Goal: Transaction & Acquisition: Subscribe to service/newsletter

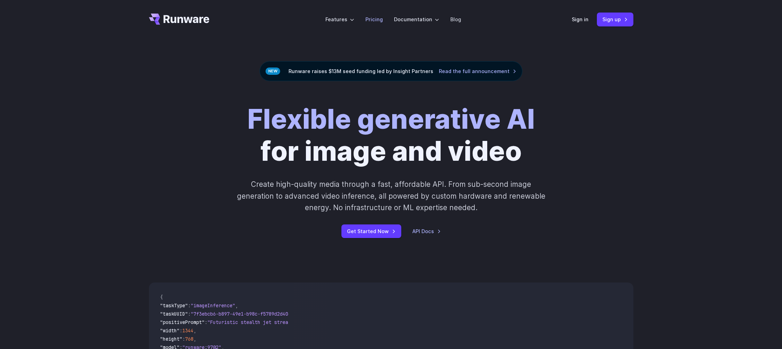
click at [373, 20] on link "Pricing" at bounding box center [373, 19] width 17 height 8
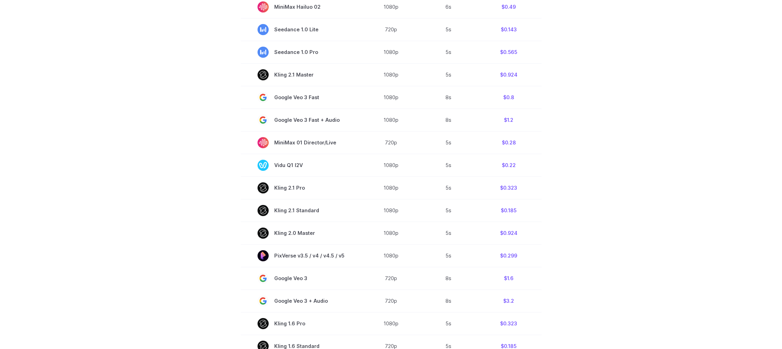
scroll to position [175, 0]
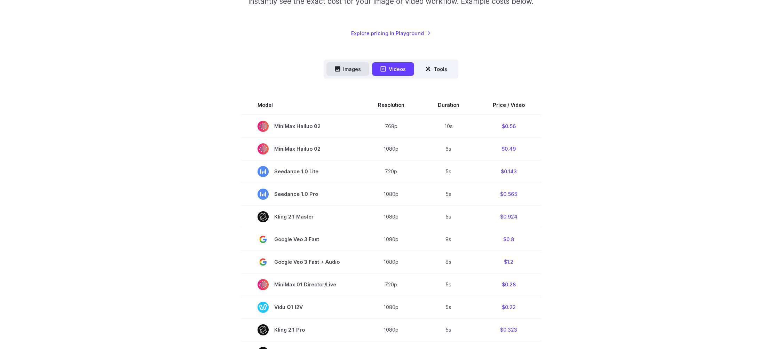
click at [354, 72] on button "Images" at bounding box center [347, 69] width 43 height 14
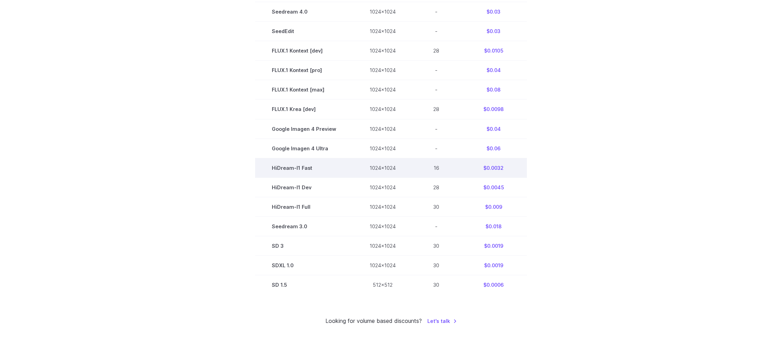
scroll to position [67, 0]
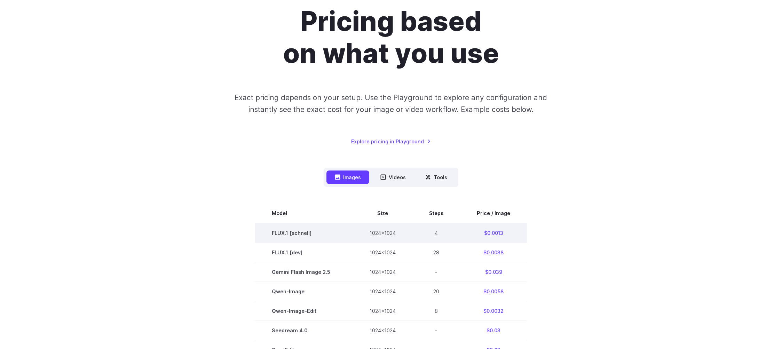
click at [268, 236] on td "FLUX.1 [schnell]" at bounding box center [304, 233] width 98 height 20
click at [278, 233] on td "FLUX.1 [schnell]" at bounding box center [304, 233] width 98 height 20
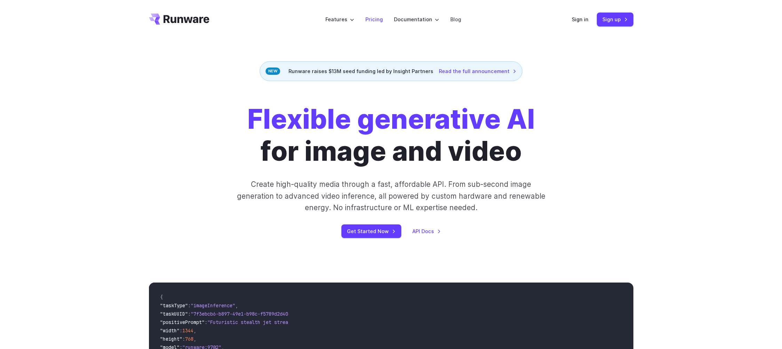
click at [382, 19] on link "Pricing" at bounding box center [373, 19] width 17 height 8
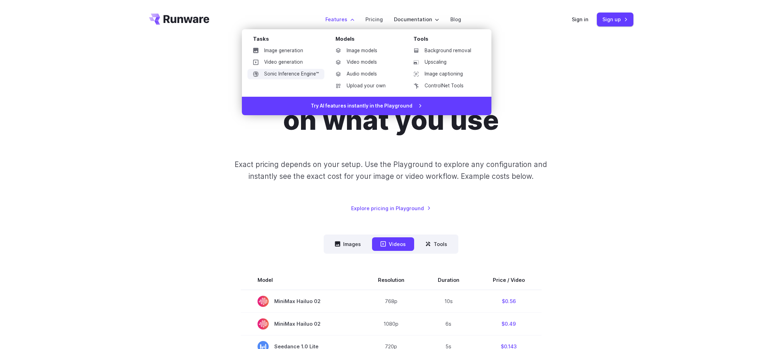
click at [289, 73] on link "Sonic Inference Engine™" at bounding box center [285, 74] width 77 height 10
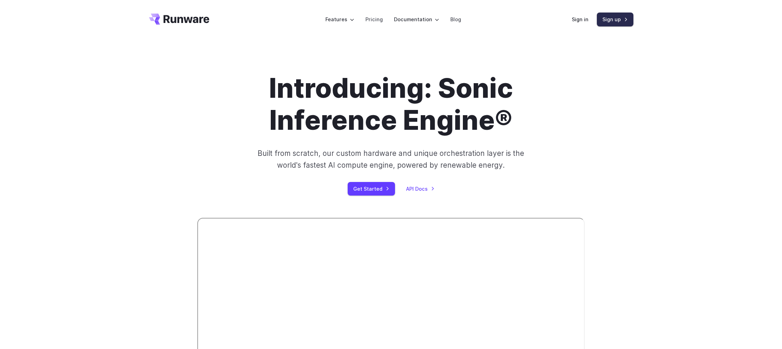
click at [606, 18] on link "Sign up" at bounding box center [615, 20] width 37 height 14
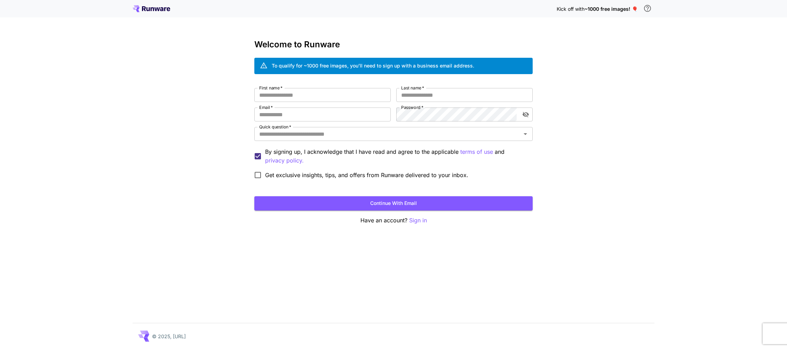
type input "**********"
click at [171, 16] on div "Kick off with ~1000 free images! 🎈" at bounding box center [393, 8] width 787 height 17
click at [163, 12] on icon at bounding box center [152, 8] width 38 height 7
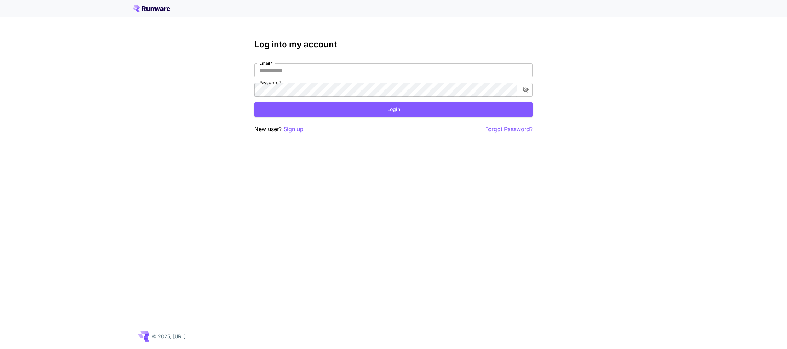
type input "**********"
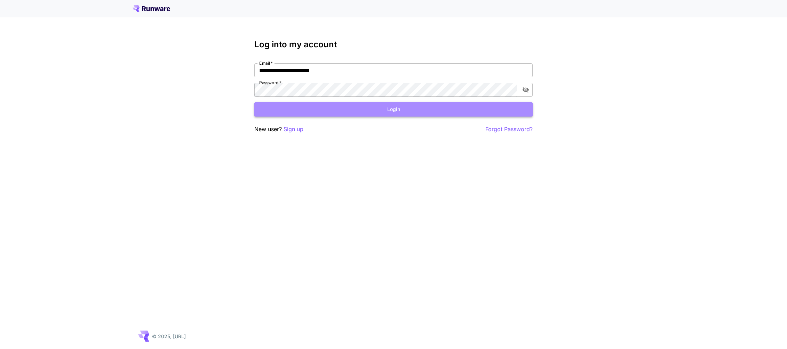
click at [347, 102] on button "Login" at bounding box center [393, 109] width 278 height 14
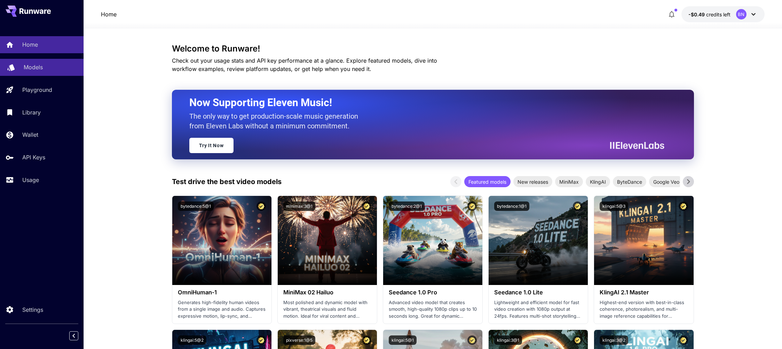
click at [47, 68] on div "Models" at bounding box center [51, 67] width 54 height 8
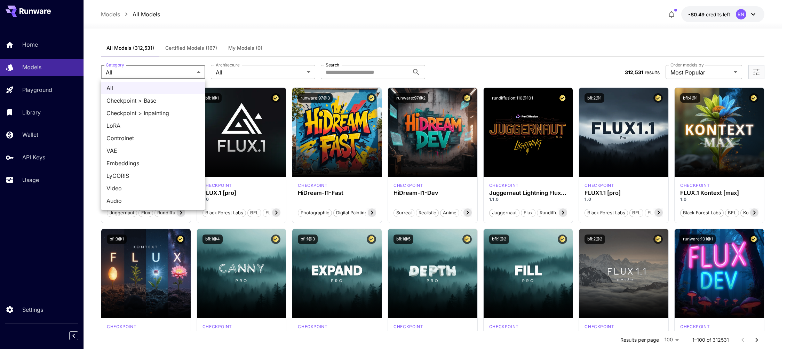
click at [157, 71] on div at bounding box center [393, 174] width 787 height 349
click at [129, 197] on span "Audio" at bounding box center [152, 201] width 93 height 8
type input "*****"
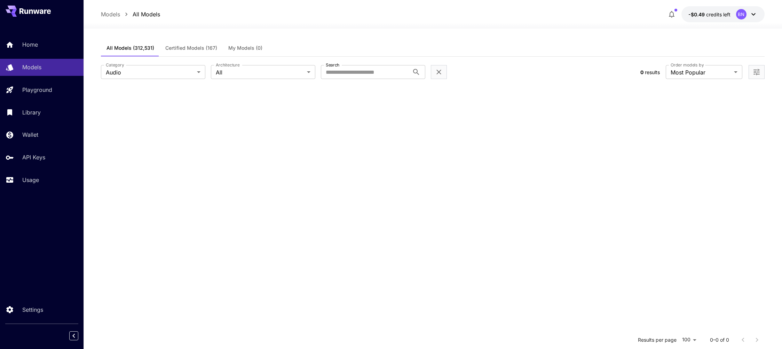
click at [298, 36] on div "**********" at bounding box center [433, 252] width 664 height 447
click at [26, 46] on p "Home" at bounding box center [32, 44] width 16 height 8
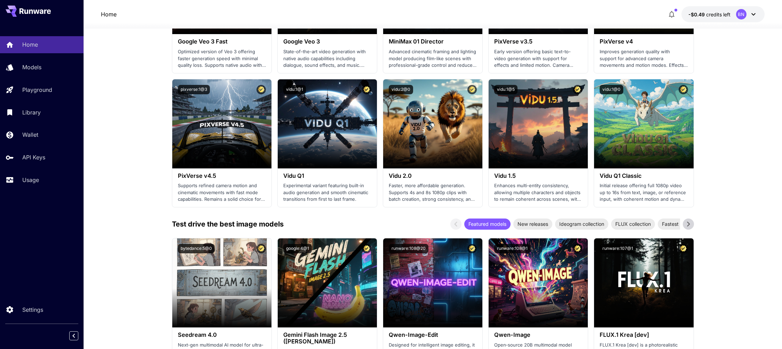
scroll to position [434, 0]
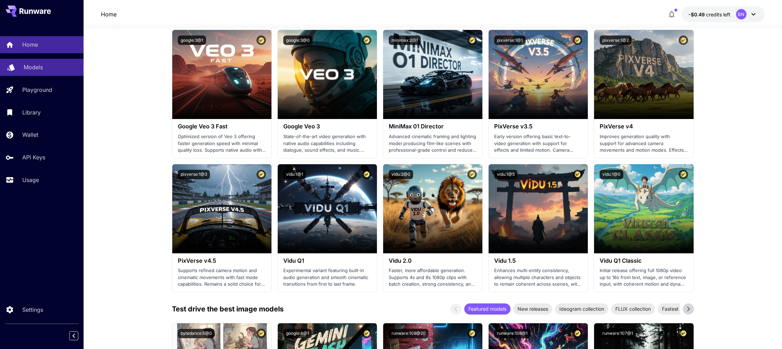
click at [51, 65] on div "Models" at bounding box center [51, 67] width 54 height 8
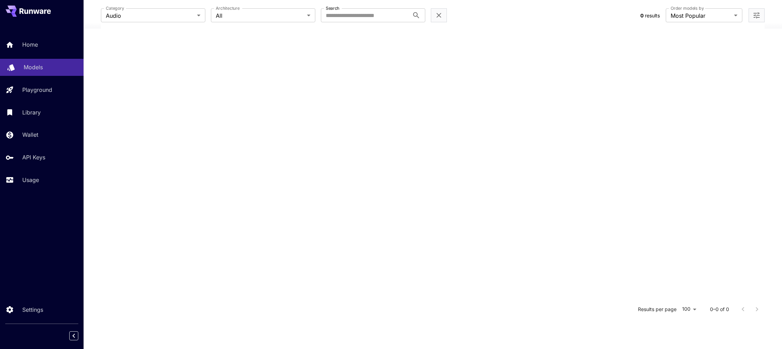
scroll to position [136, 0]
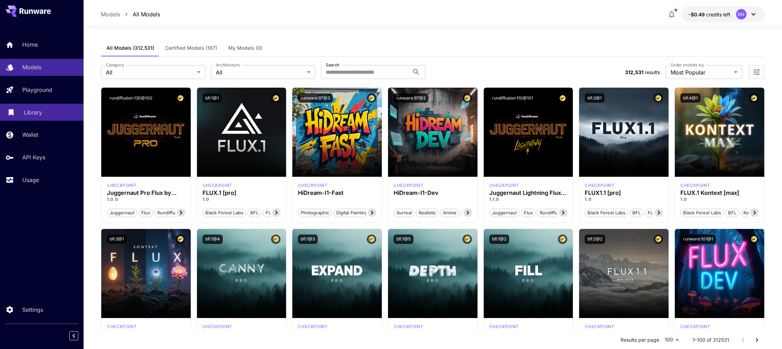
click at [29, 111] on p "Library" at bounding box center [33, 112] width 18 height 8
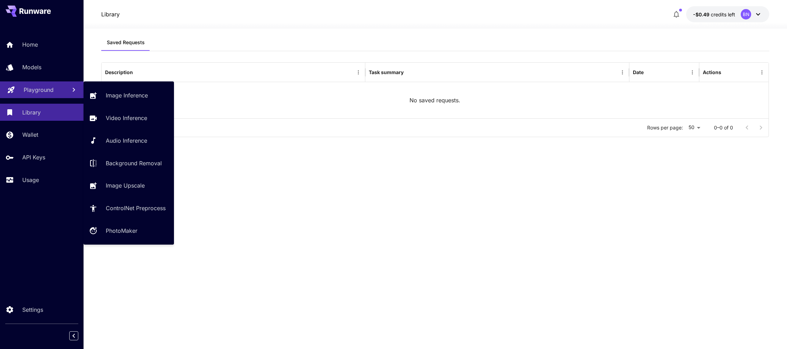
click at [29, 83] on link "Playground" at bounding box center [42, 89] width 84 height 17
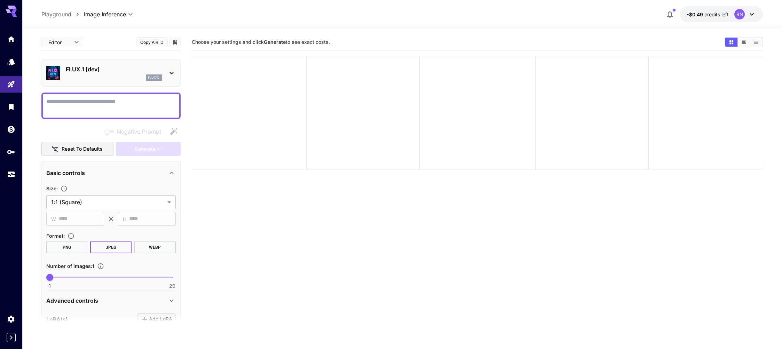
click at [287, 216] on section "Choose your settings and click Generate to see exact costs." at bounding box center [477, 208] width 571 height 349
click at [89, 78] on div "flux1d" at bounding box center [114, 77] width 96 height 6
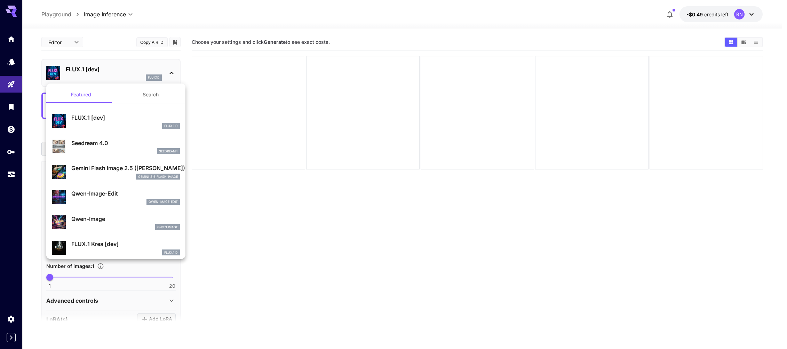
click at [7, 65] on div at bounding box center [393, 174] width 787 height 349
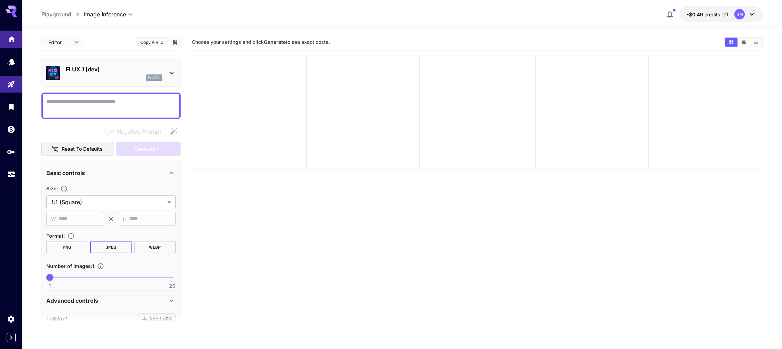
click at [10, 42] on link at bounding box center [11, 39] width 22 height 17
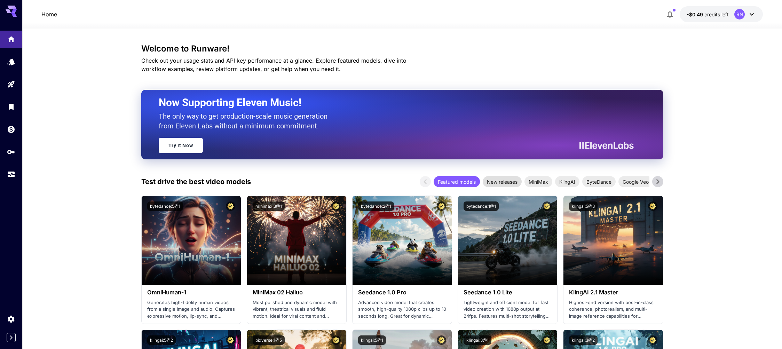
click at [494, 183] on span "New releases" at bounding box center [502, 181] width 39 height 7
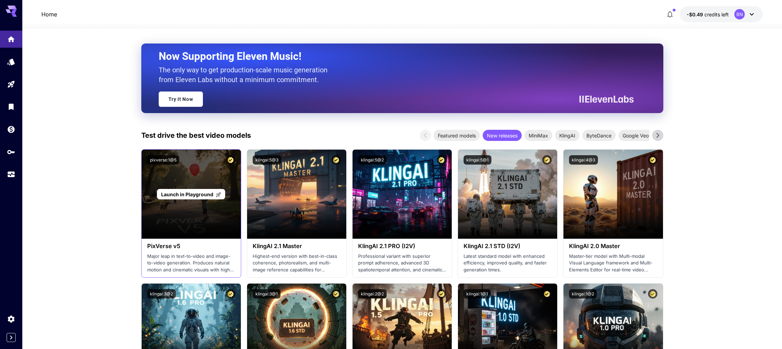
scroll to position [64, 0]
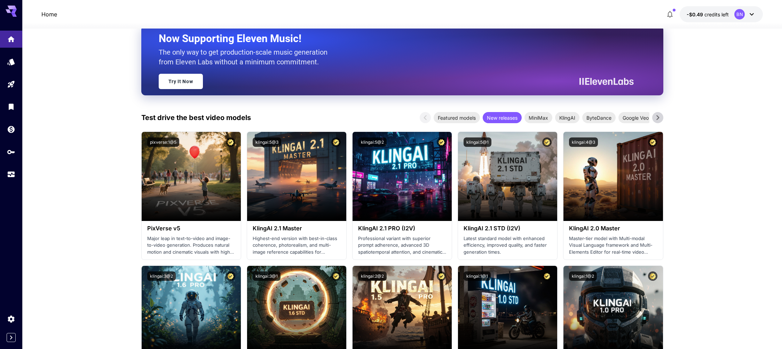
click at [657, 117] on icon at bounding box center [657, 117] width 10 height 10
click at [43, 13] on p "Home" at bounding box center [49, 14] width 16 height 8
click at [13, 59] on icon "Models" at bounding box center [11, 59] width 7 height 7
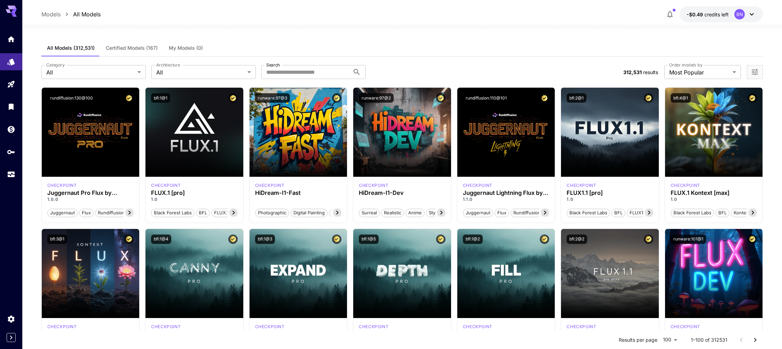
click at [341, 42] on div "All Models (312,531) Certified Models (167) My Models (0)" at bounding box center [402, 48] width 722 height 17
click at [74, 48] on span "All Models (312,531)" at bounding box center [71, 48] width 48 height 6
click at [698, 68] on label "Order models by" at bounding box center [685, 65] width 33 height 6
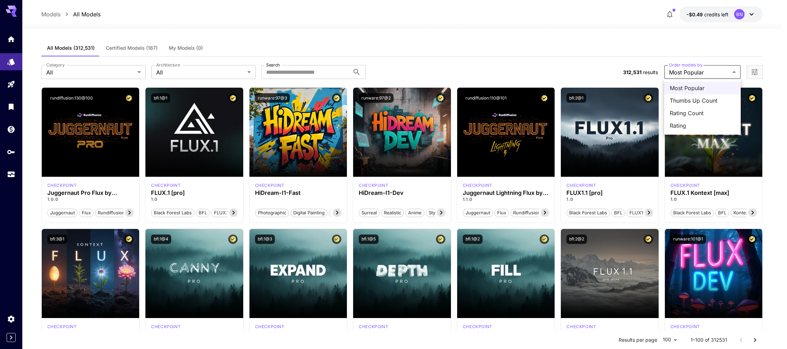
click at [697, 73] on div at bounding box center [393, 174] width 787 height 349
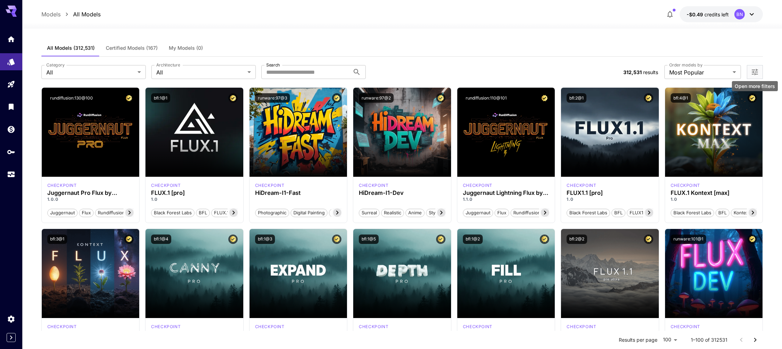
click at [756, 71] on icon "Open more filters" at bounding box center [755, 72] width 6 height 6
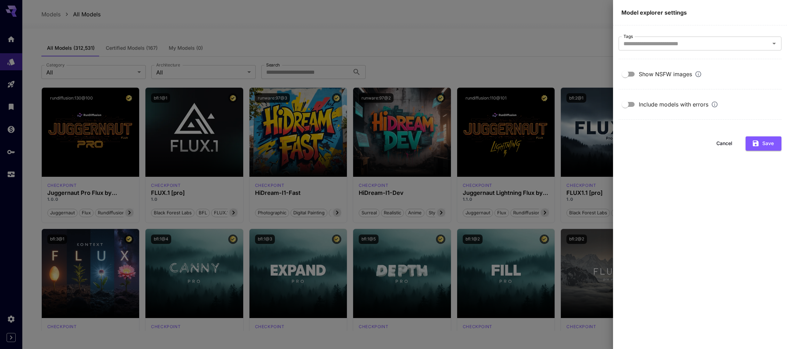
click at [502, 56] on div at bounding box center [393, 174] width 787 height 349
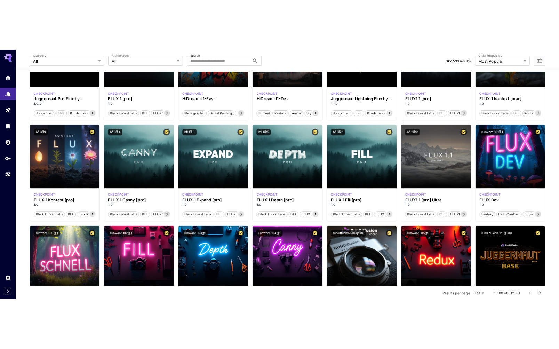
scroll to position [125, 0]
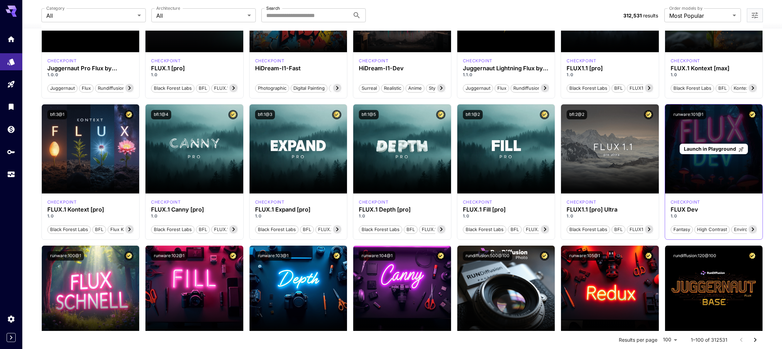
click at [738, 167] on div "Launch in Playground" at bounding box center [714, 148] width 98 height 89
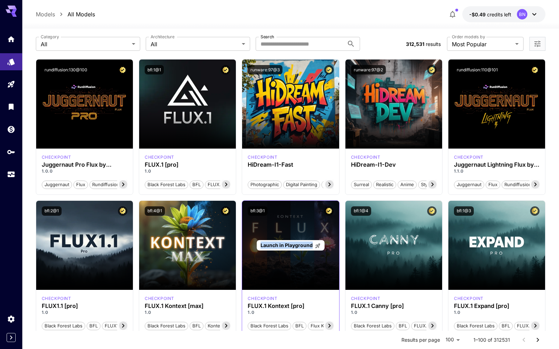
scroll to position [0, 0]
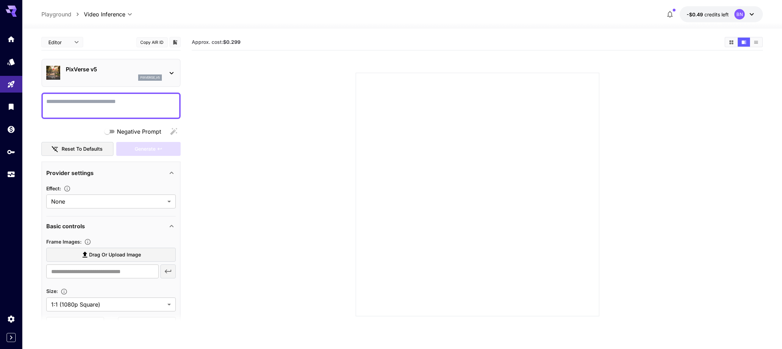
type input "**********"
type input "***"
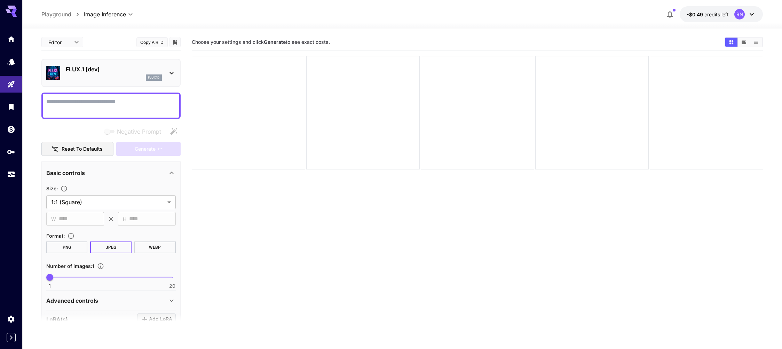
click at [378, 241] on section "Choose your settings and click Generate to see exact costs." at bounding box center [477, 208] width 571 height 349
click at [462, 281] on section "Choose your settings and click Generate to see exact costs." at bounding box center [477, 208] width 571 height 349
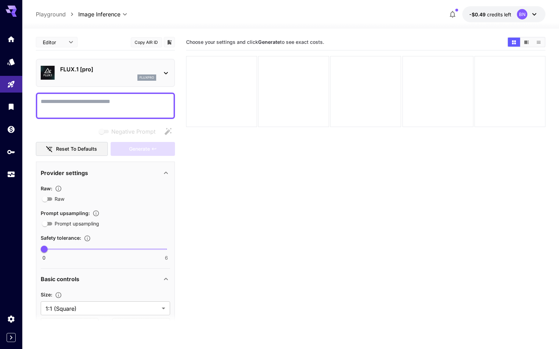
type input "**"
